Goal: Answer question/provide support

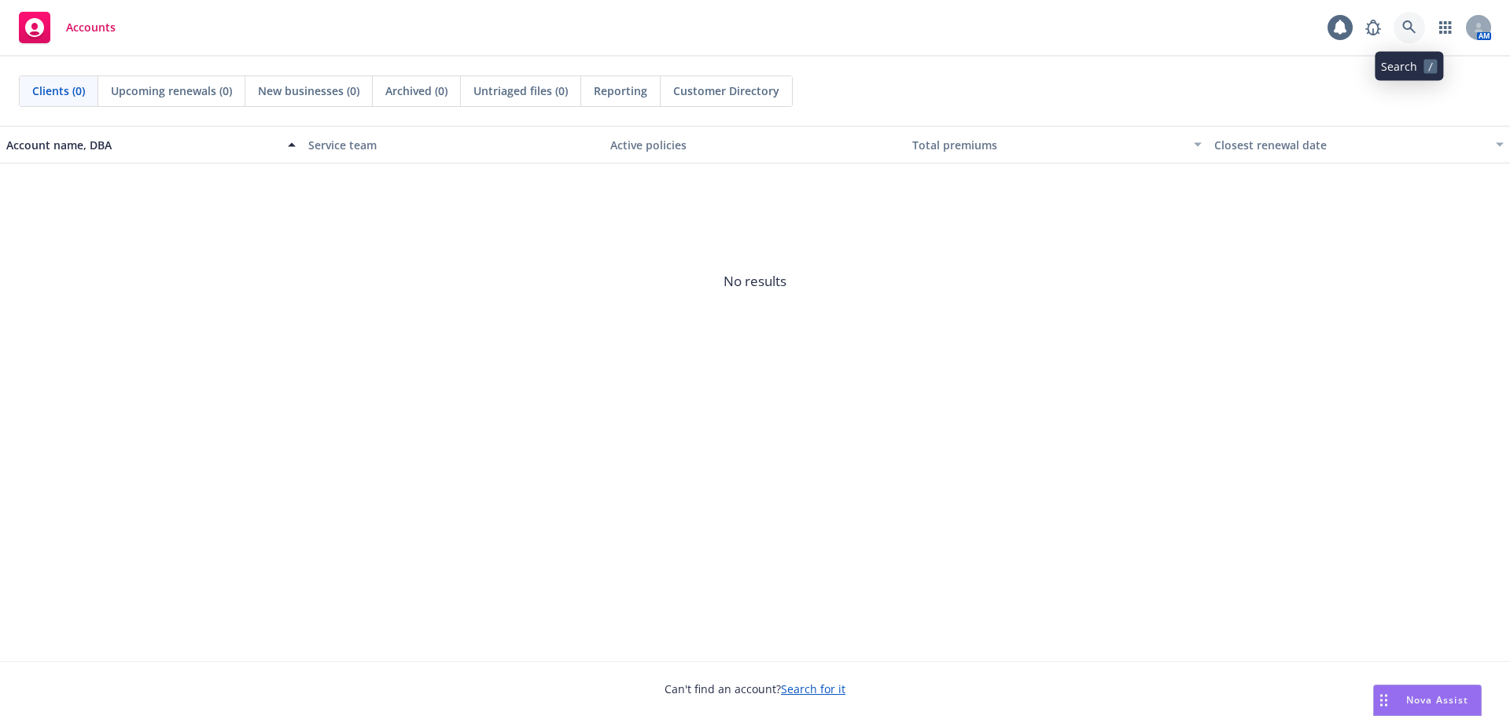
click at [1400, 24] on link at bounding box center [1408, 27] width 31 height 31
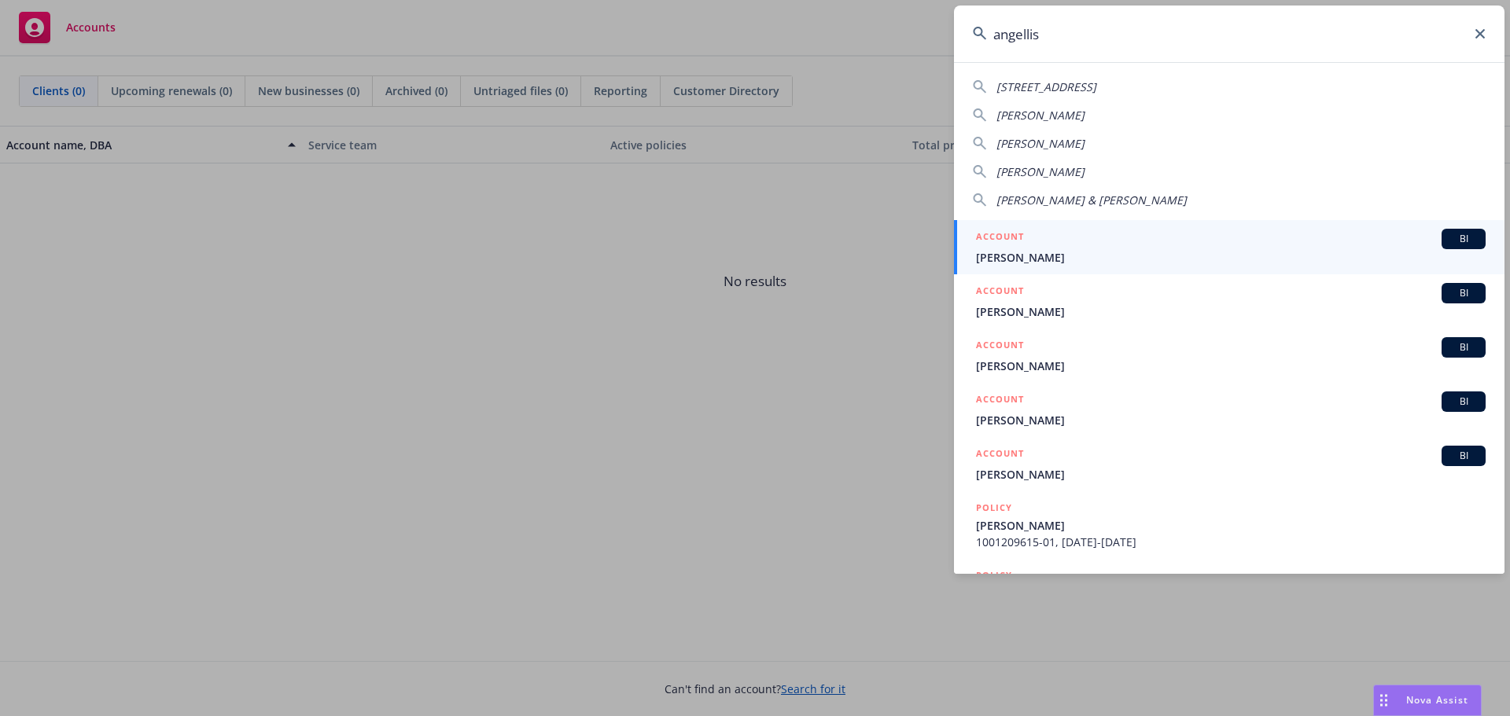
type input "angellist"
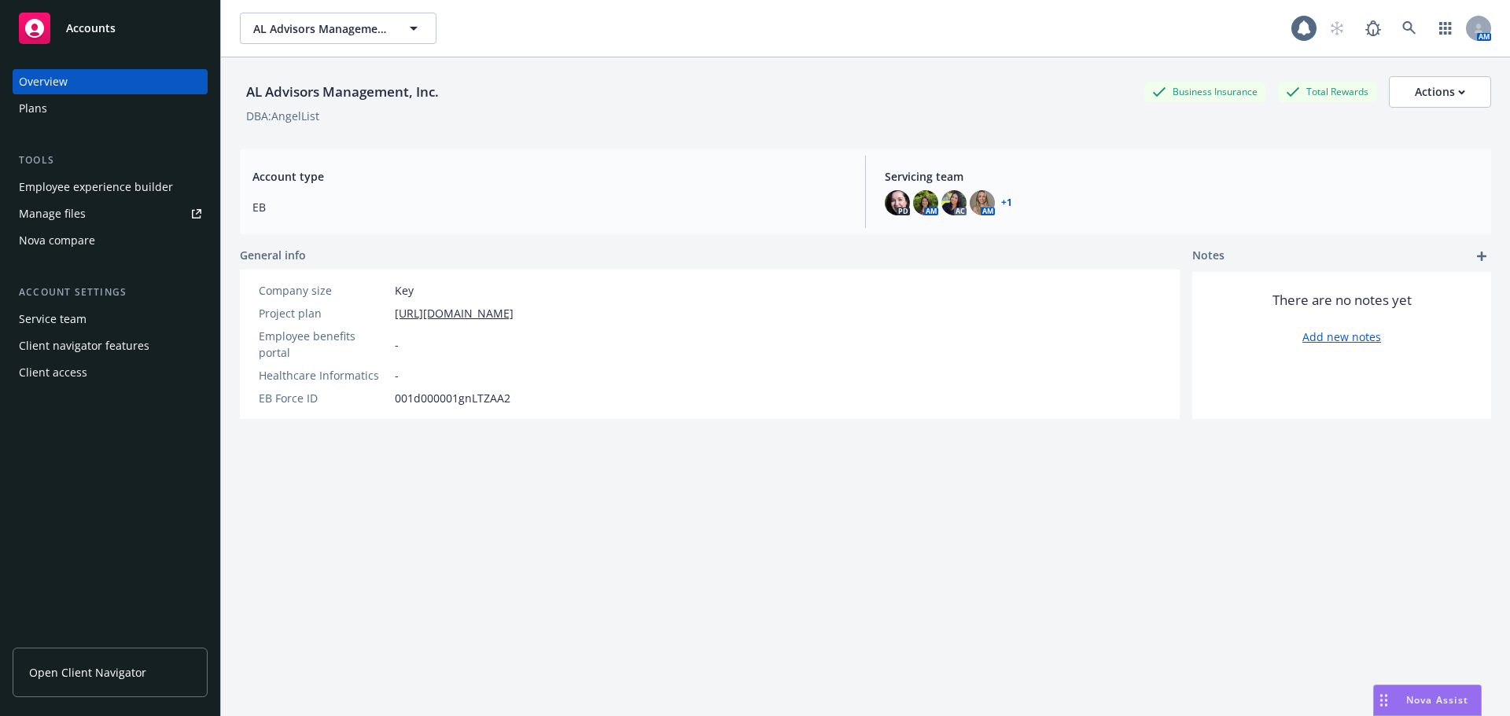
click at [56, 678] on span "Open Client Navigator" at bounding box center [87, 672] width 117 height 17
click at [105, 547] on div "Overview Plans Tools Employee experience builder Manage files Nova compare Acco…" at bounding box center [110, 383] width 220 height 666
click at [1412, 701] on span "Nova Assist" at bounding box center [1437, 700] width 62 height 13
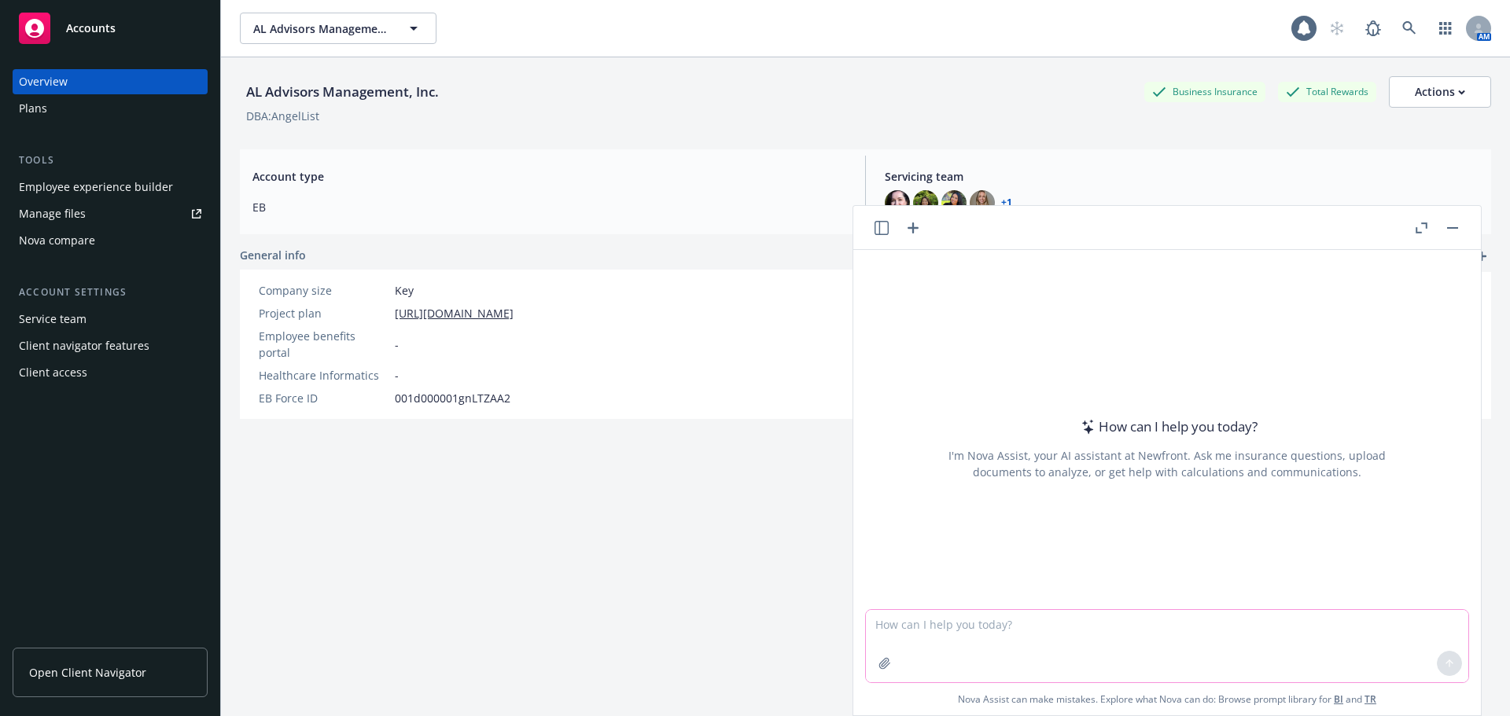
click at [921, 631] on textarea at bounding box center [1167, 646] width 602 height 72
paste textarea "I know [PERSON_NAME] is saying the group is not running well when you look at t…"
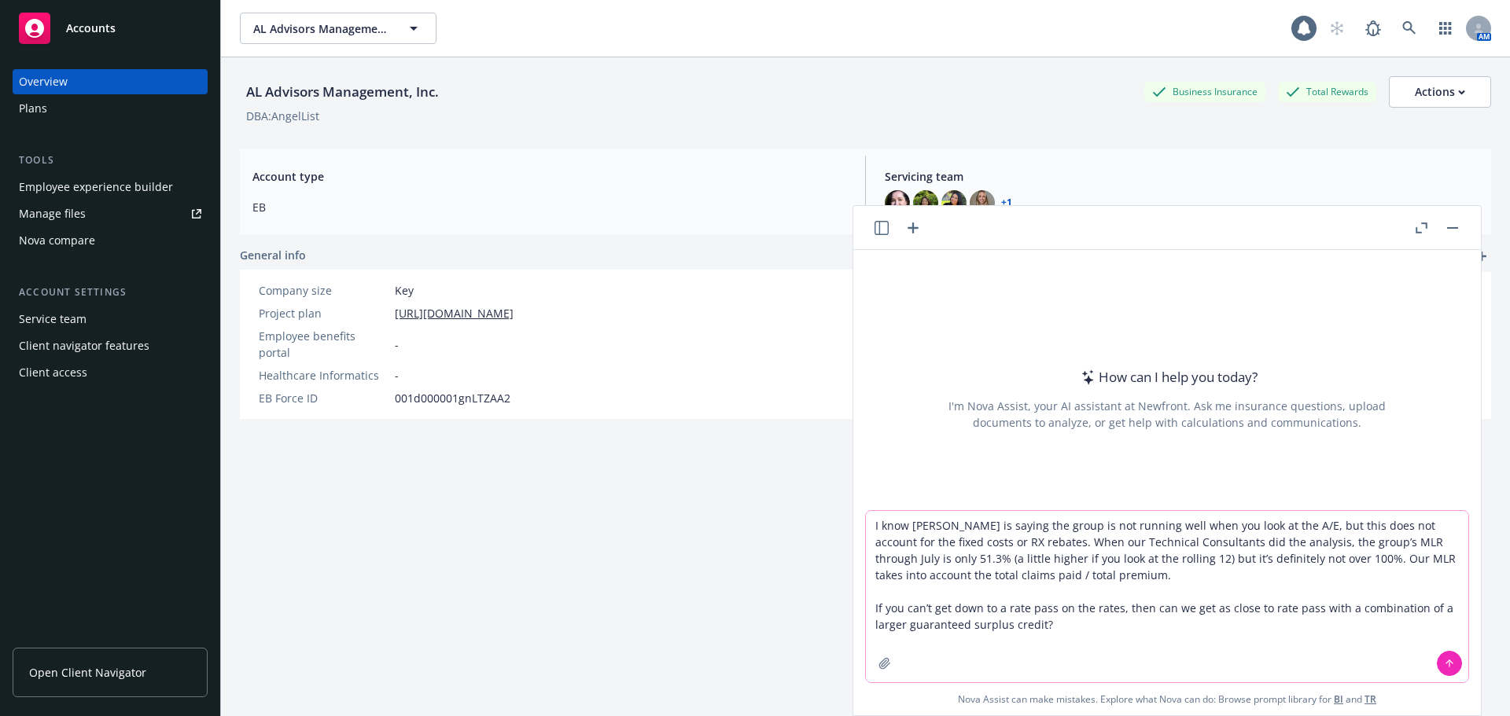
type textarea "I know [PERSON_NAME] is saying the group is not running well when you look at t…"
click at [1444, 664] on icon at bounding box center [1449, 663] width 11 height 11
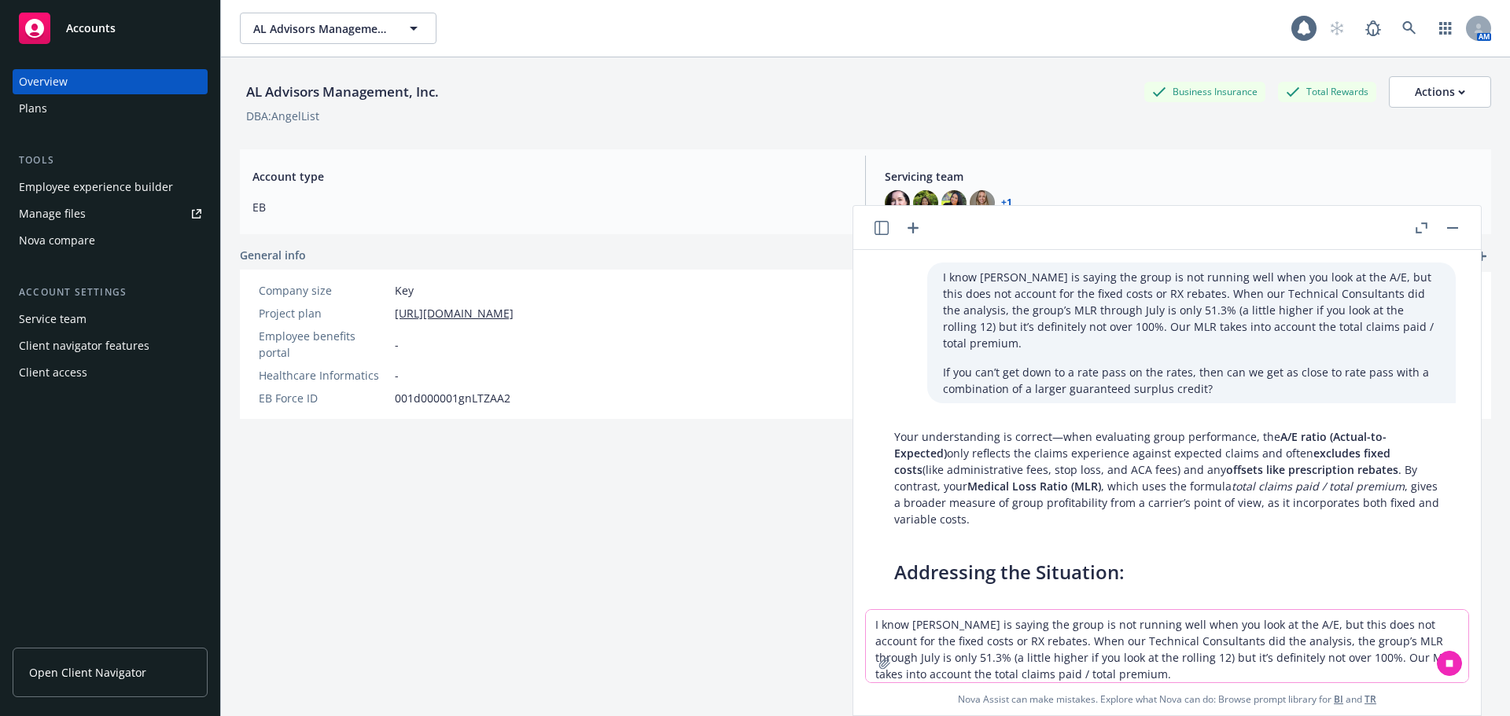
click at [1001, 628] on textarea "I know [PERSON_NAME] is saying the group is not running well when you look at t…" at bounding box center [1167, 646] width 602 height 72
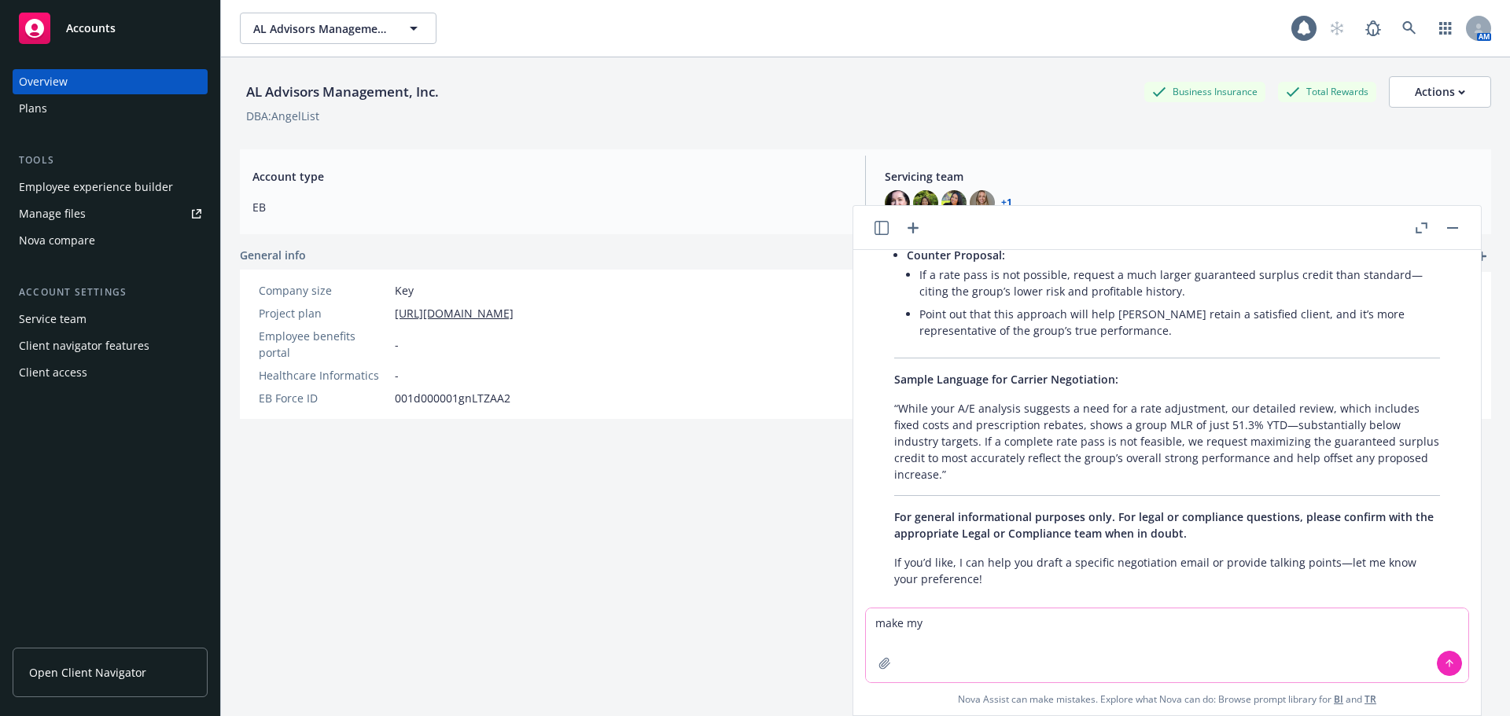
scroll to position [807, 0]
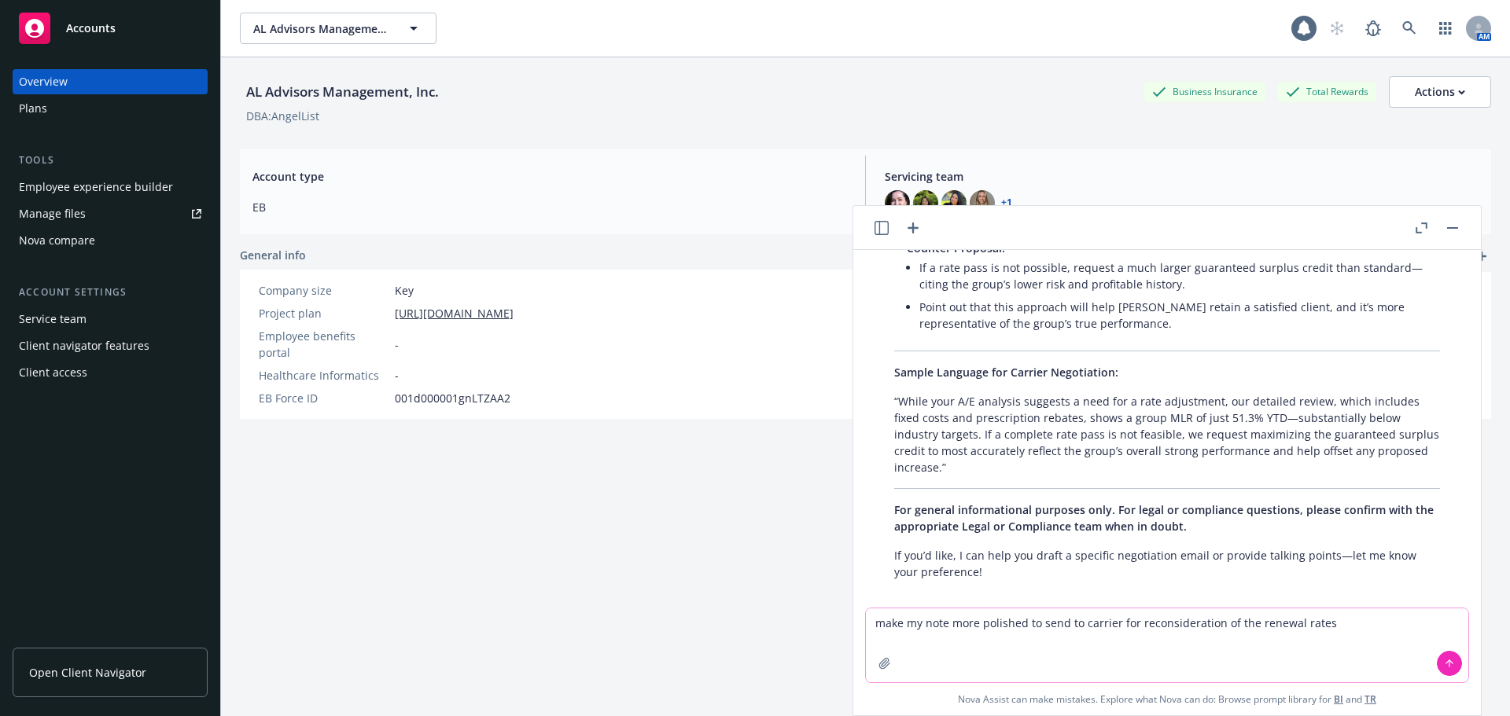
type textarea "make my note more polished to send to carrier for reconsideration of the renewa…"
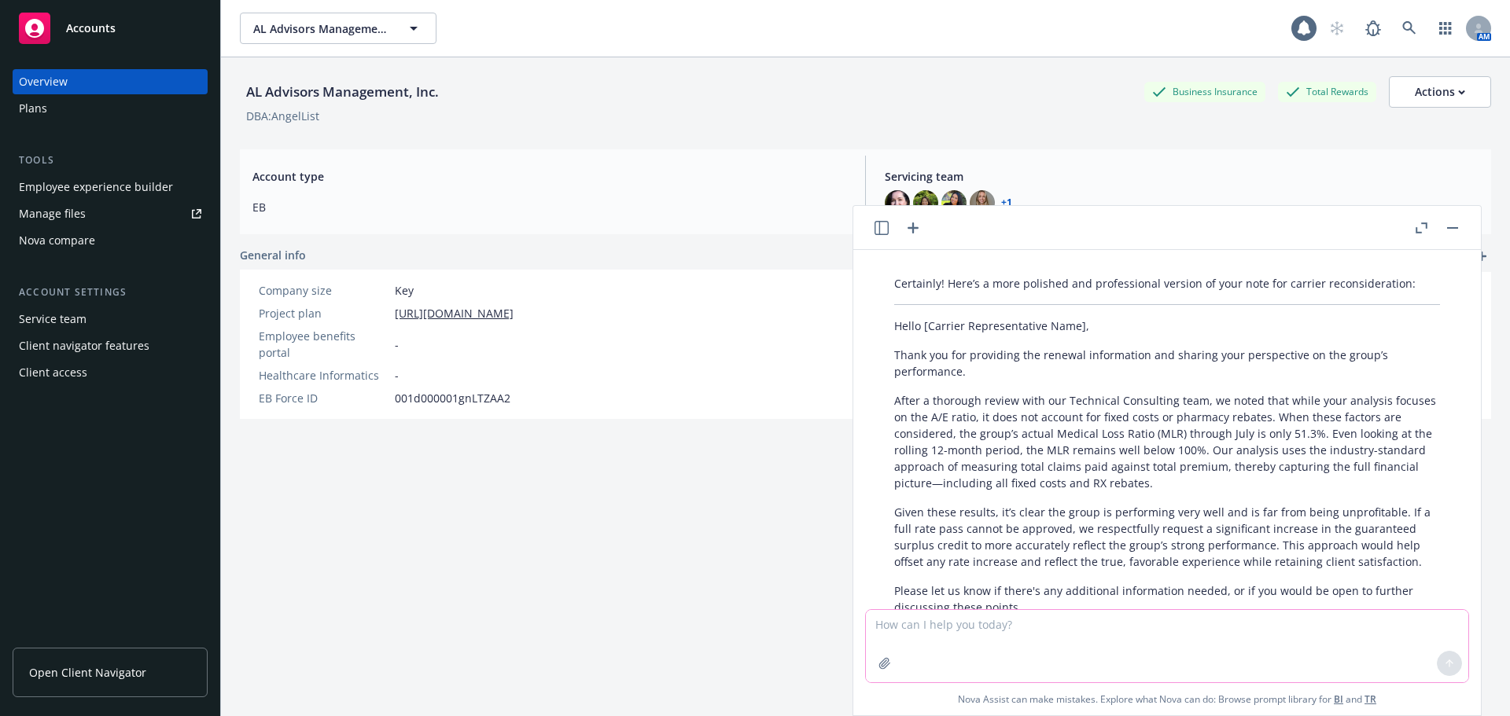
scroll to position [1185, 0]
